Goal: Navigation & Orientation: Find specific page/section

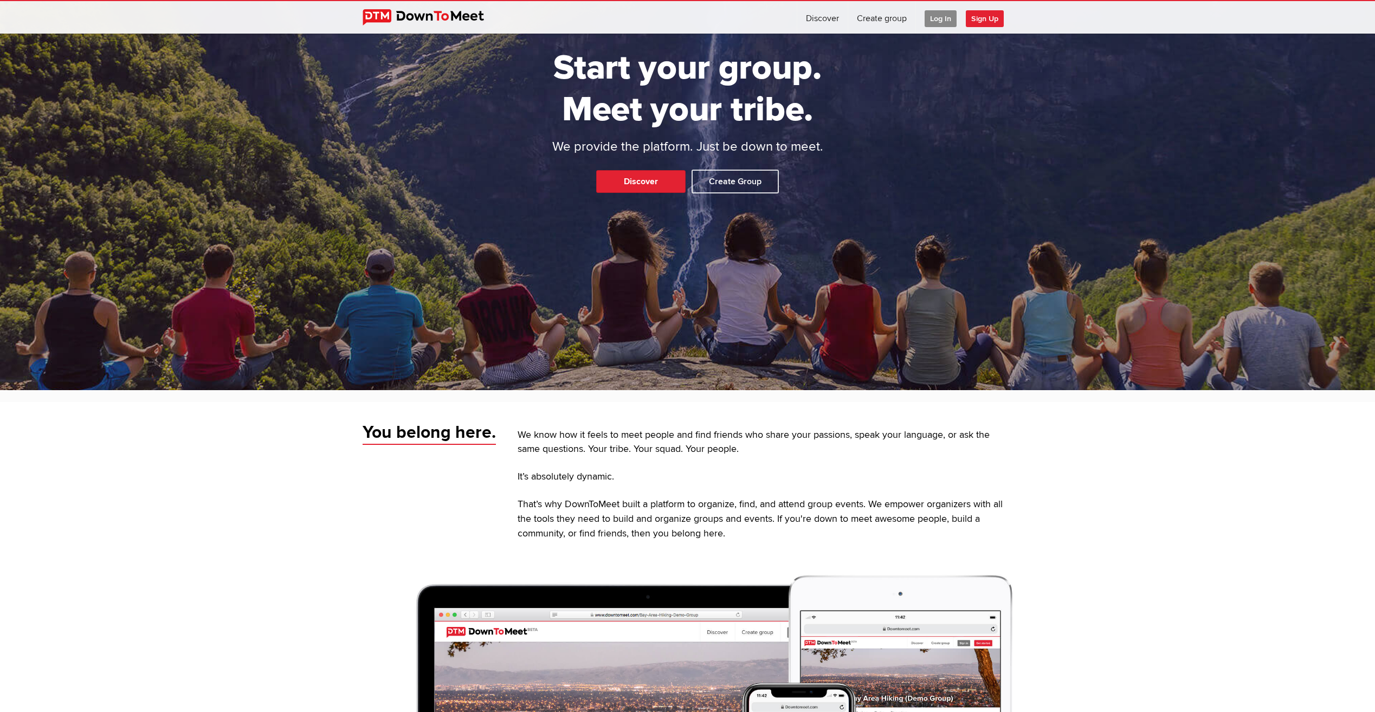
scroll to position [163, 0]
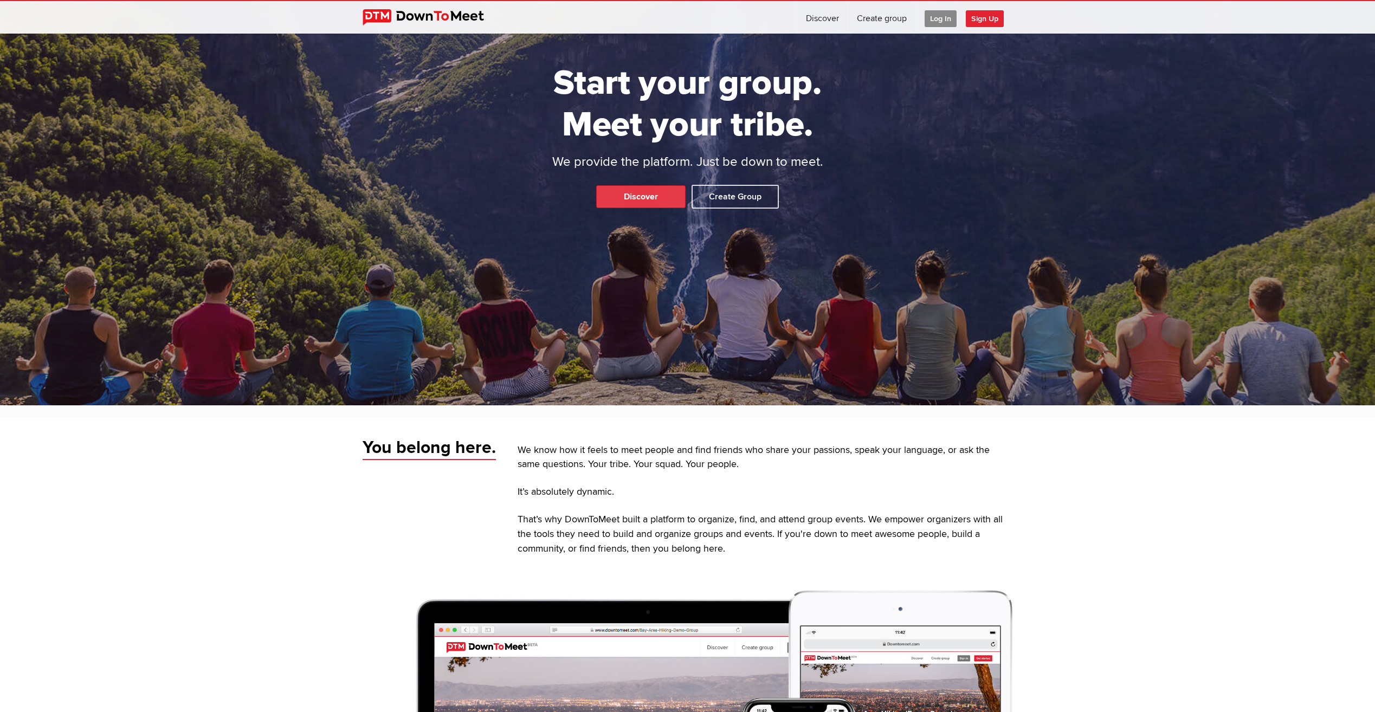
click at [633, 196] on link "Discover" at bounding box center [640, 196] width 89 height 23
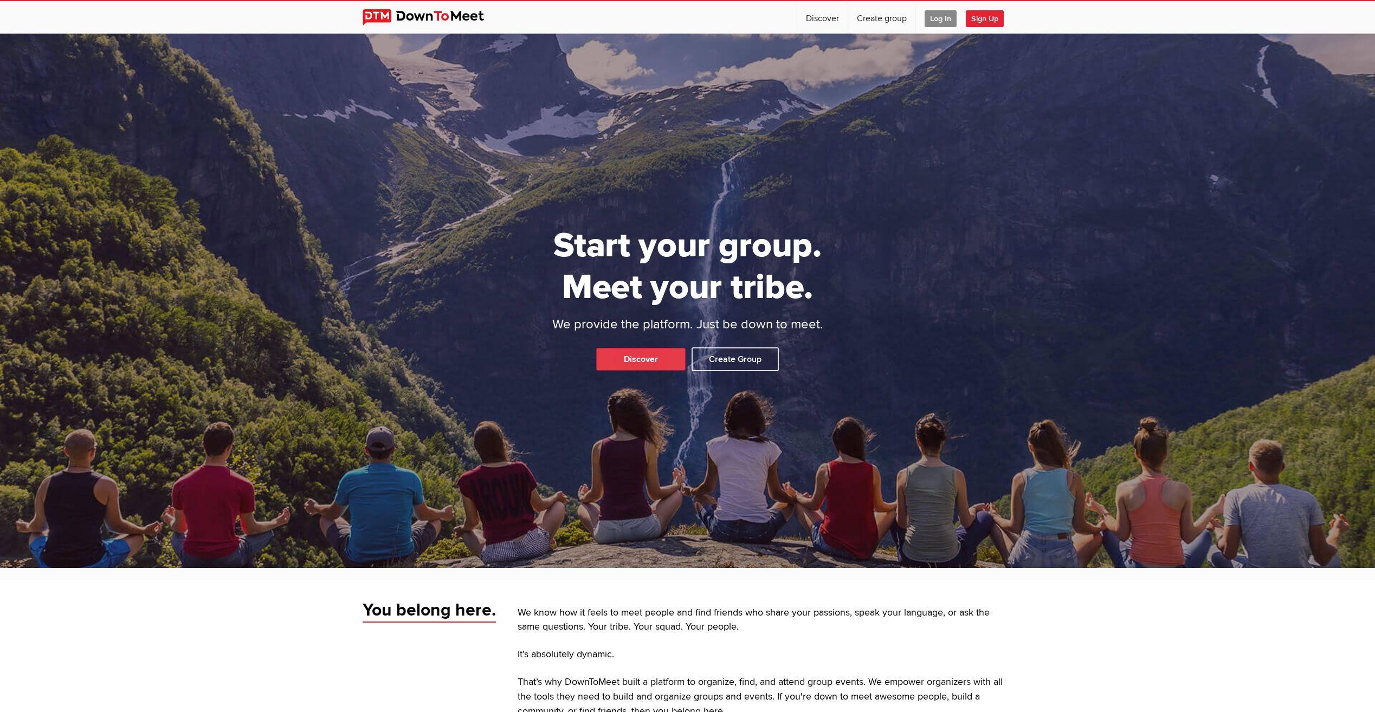
select select "null"
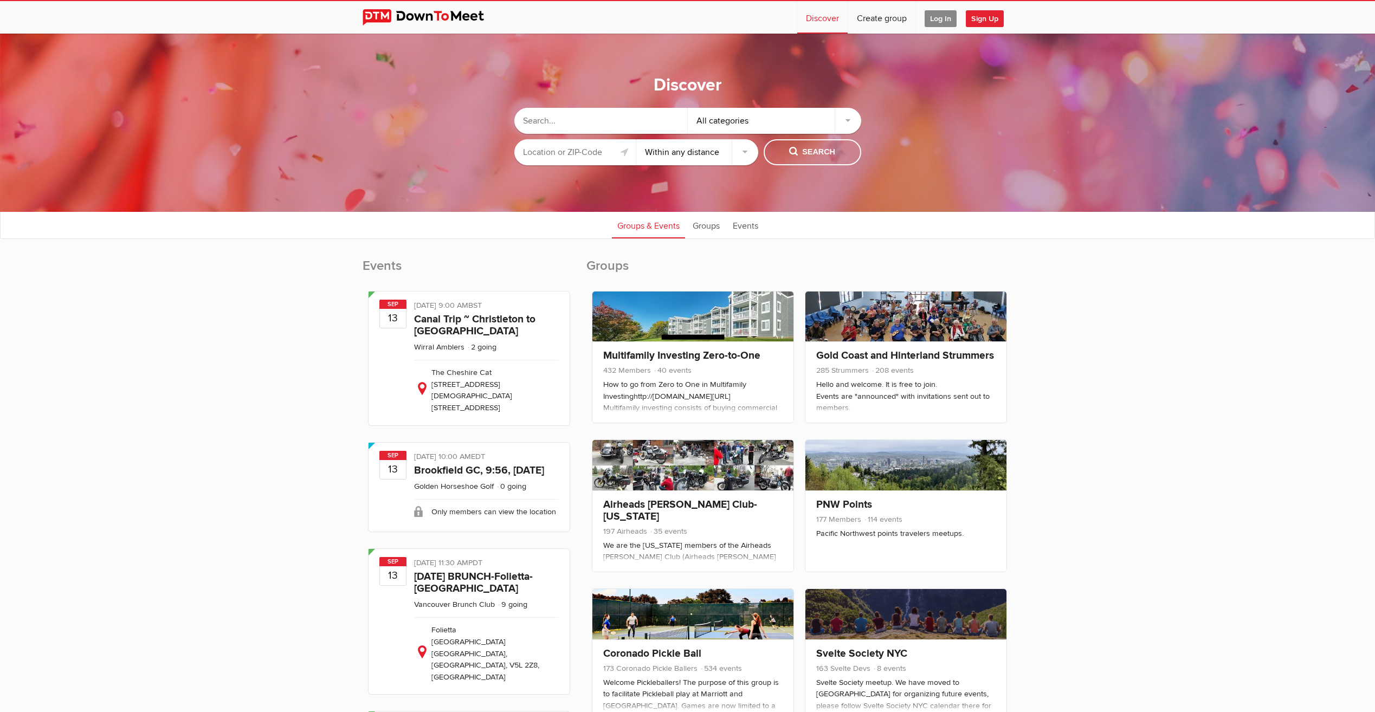
click at [607, 116] on input "text" at bounding box center [600, 121] width 173 height 26
click at [572, 156] on input "text" at bounding box center [575, 152] width 122 height 26
type input "[GEOGRAPHIC_DATA], [GEOGRAPHIC_DATA]"
click at [799, 150] on span "Search" at bounding box center [812, 152] width 46 height 12
click at [794, 150] on span "Search" at bounding box center [812, 152] width 46 height 12
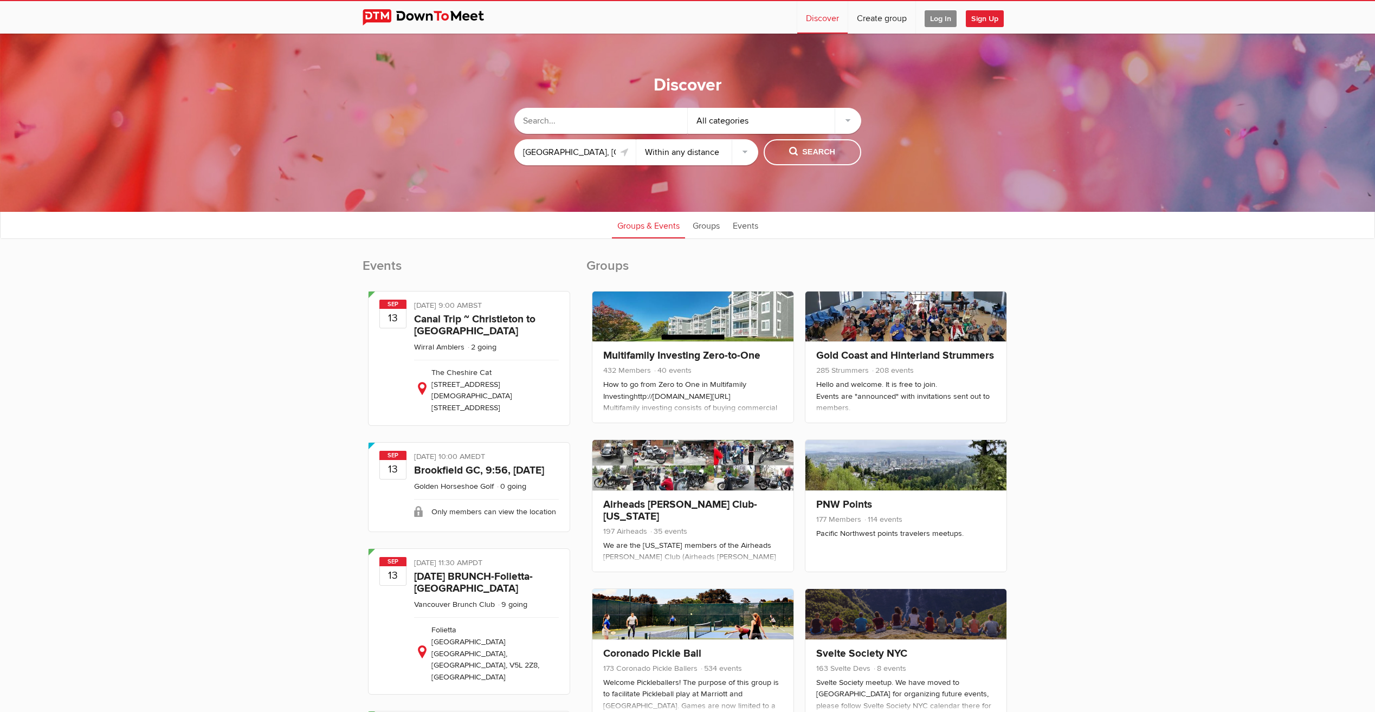
click at [684, 161] on select "Within 10 miles Within 25 miles Within 50 miles Within 100 miles Within any dis…" at bounding box center [697, 152] width 122 height 26
select select "25"
click at [636, 139] on select "Within 10 miles Within 25 miles Within 50 miles Within 100 miles Within any dis…" at bounding box center [697, 152] width 122 height 26
click at [814, 156] on span "Search" at bounding box center [812, 152] width 46 height 12
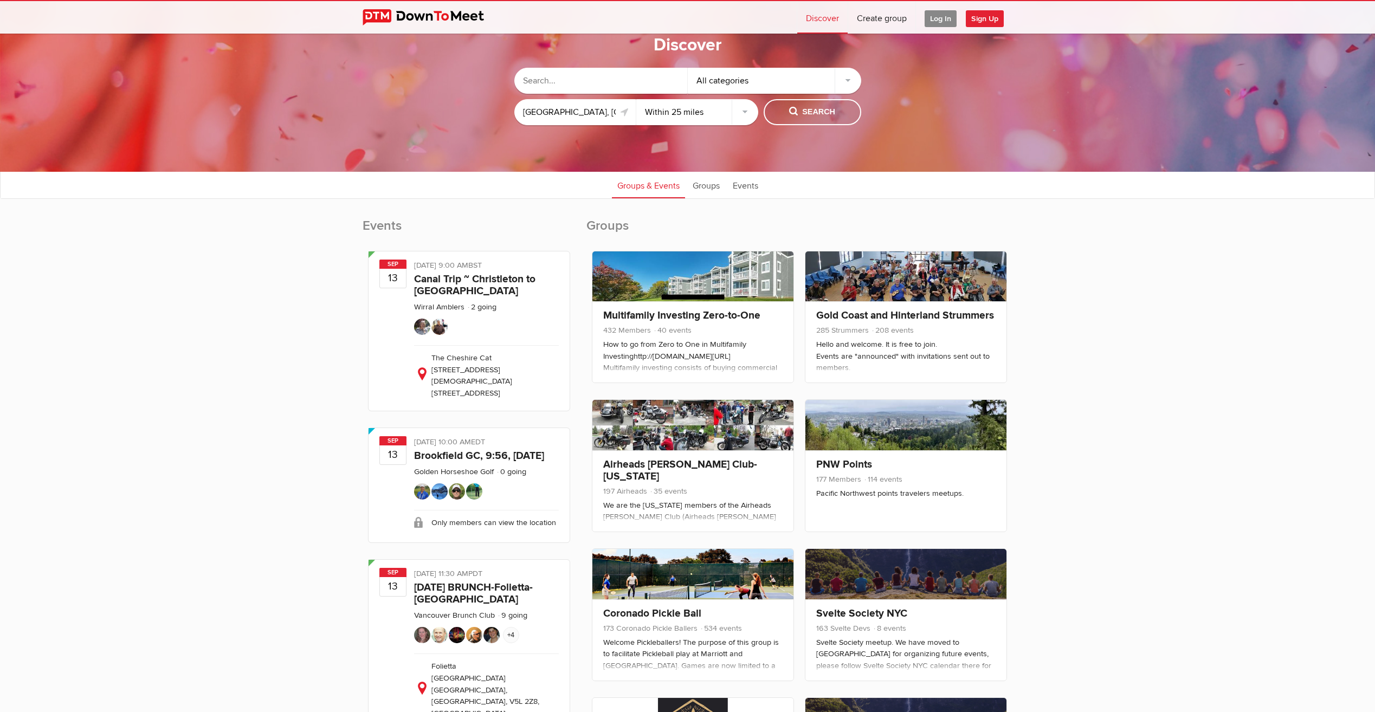
scroll to position [54, 0]
